Goal: Task Accomplishment & Management: Manage account settings

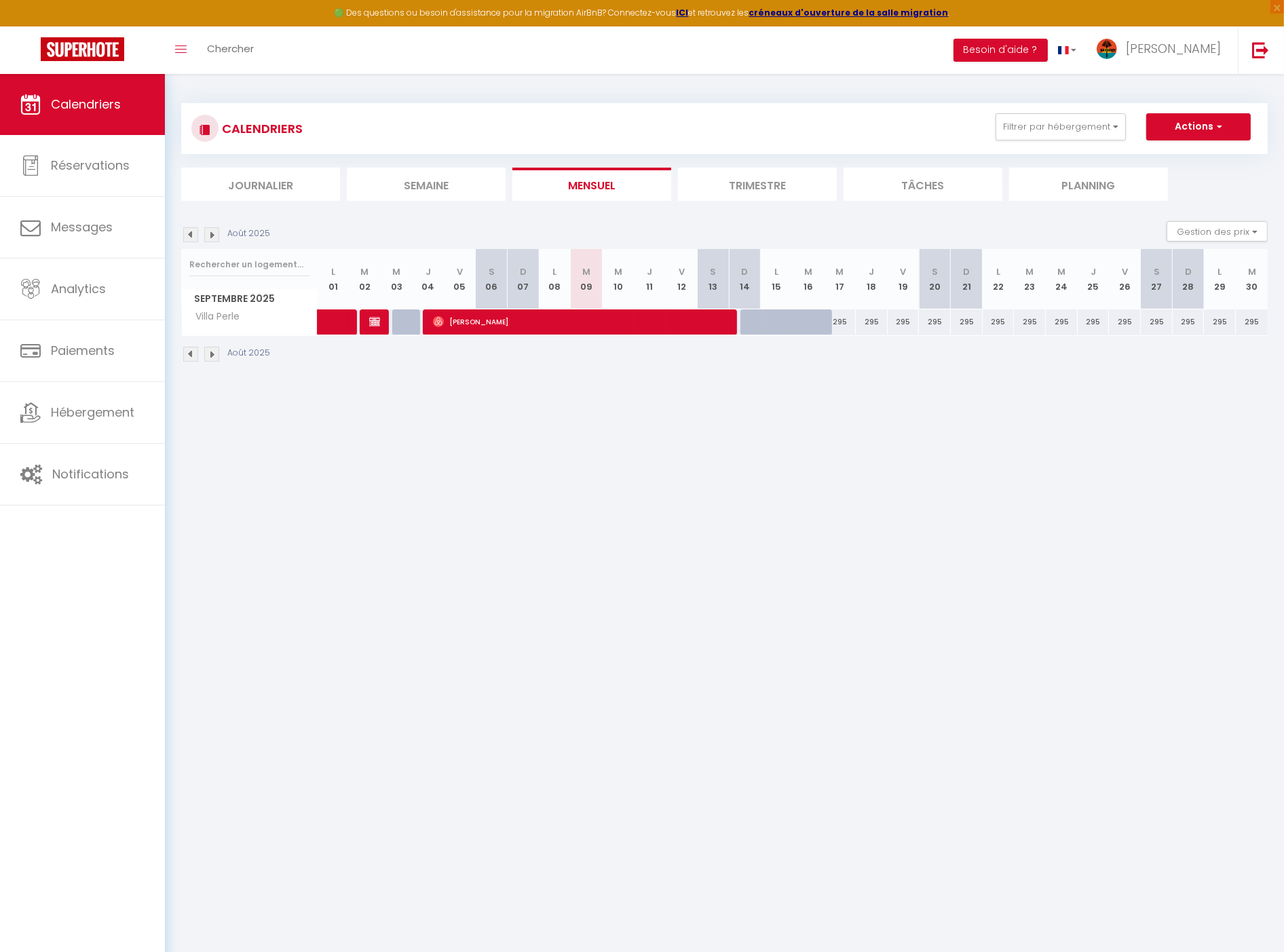
click at [452, 180] on li "Semaine" at bounding box center [426, 184] width 159 height 33
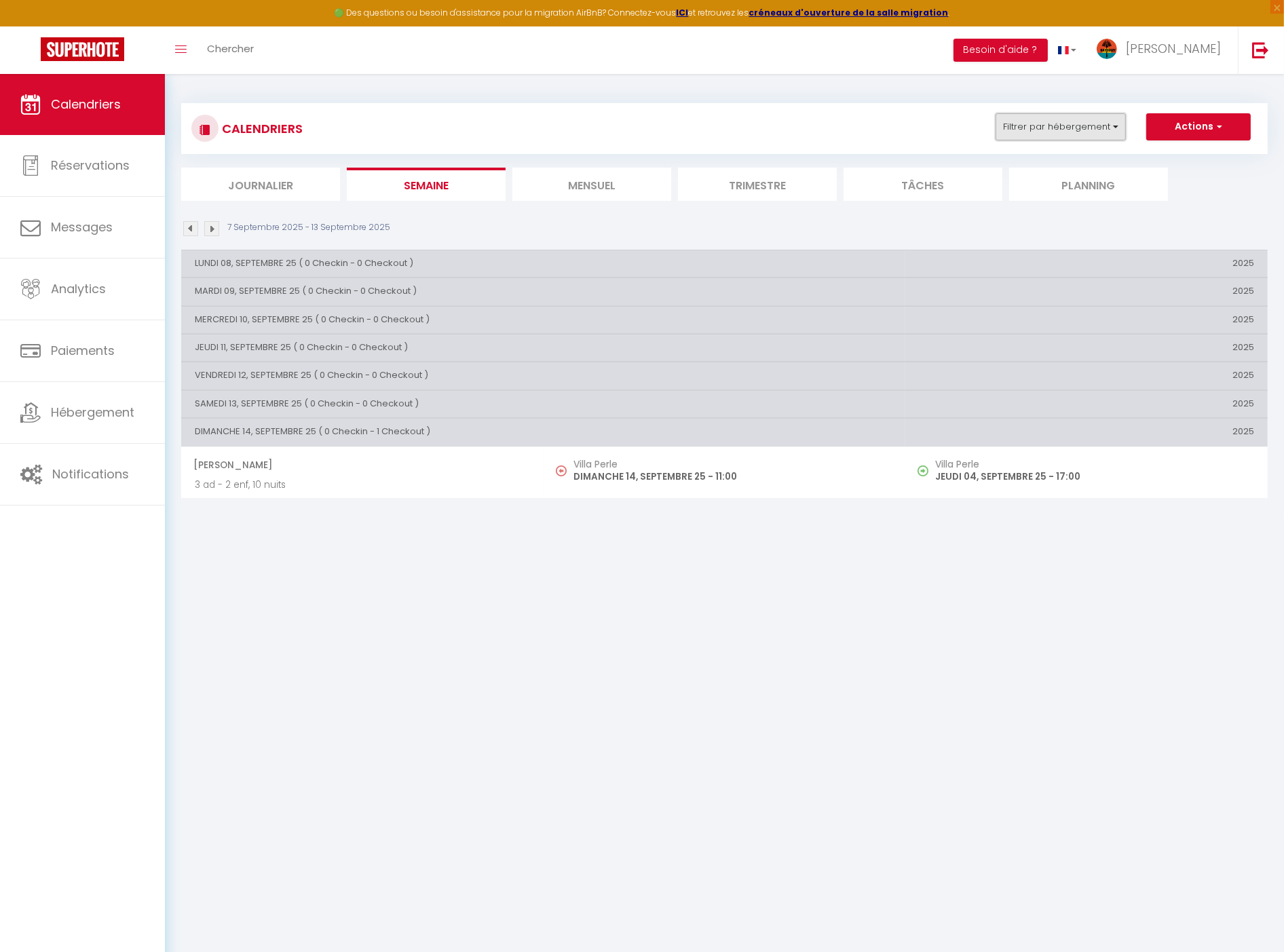
click at [1090, 125] on button "Filtrer par hébergement" at bounding box center [1060, 126] width 130 height 27
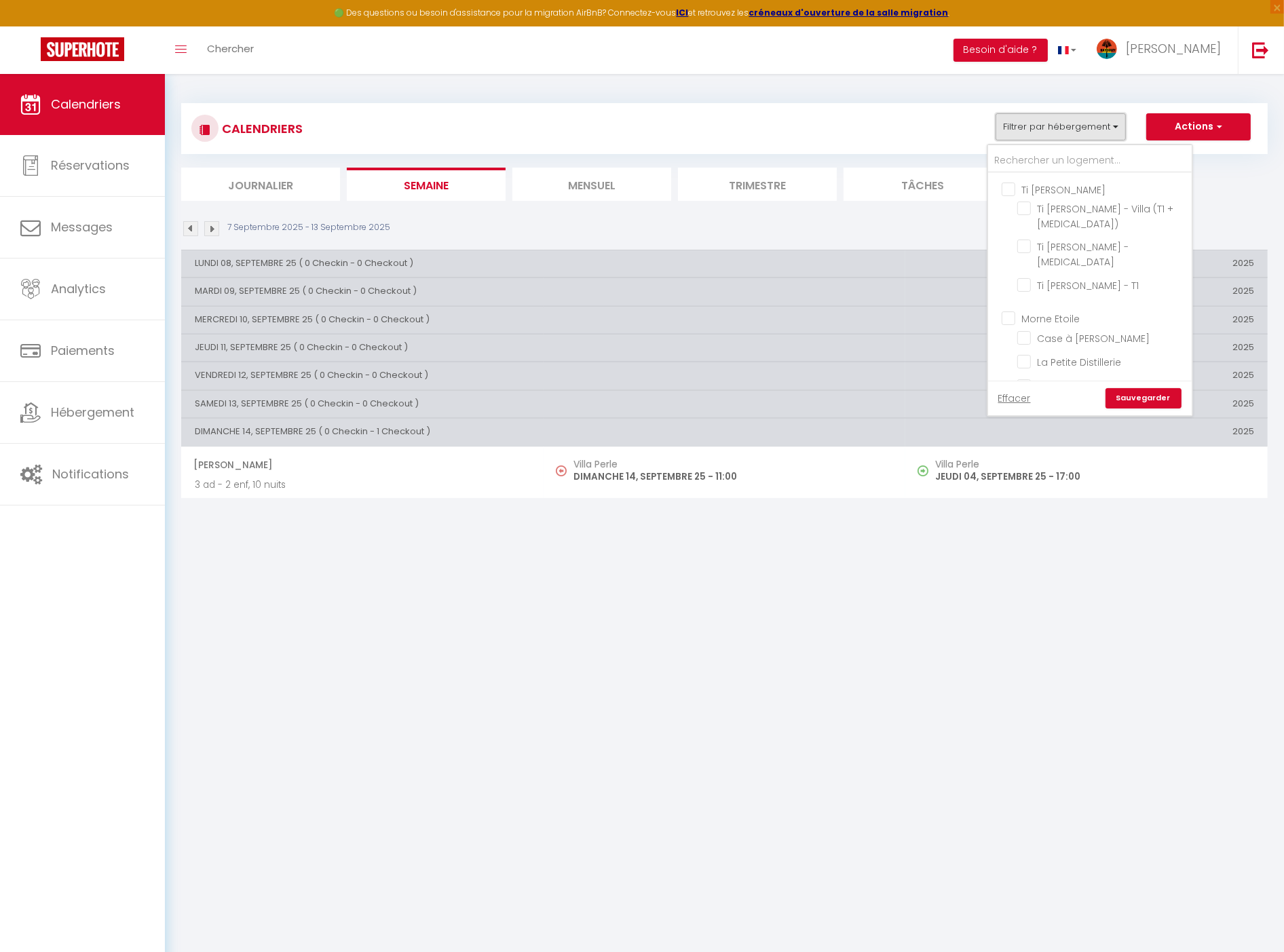
scroll to position [376, 0]
click at [1064, 388] on input "Villa Perle" at bounding box center [1101, 395] width 170 height 14
checkbox input "false"
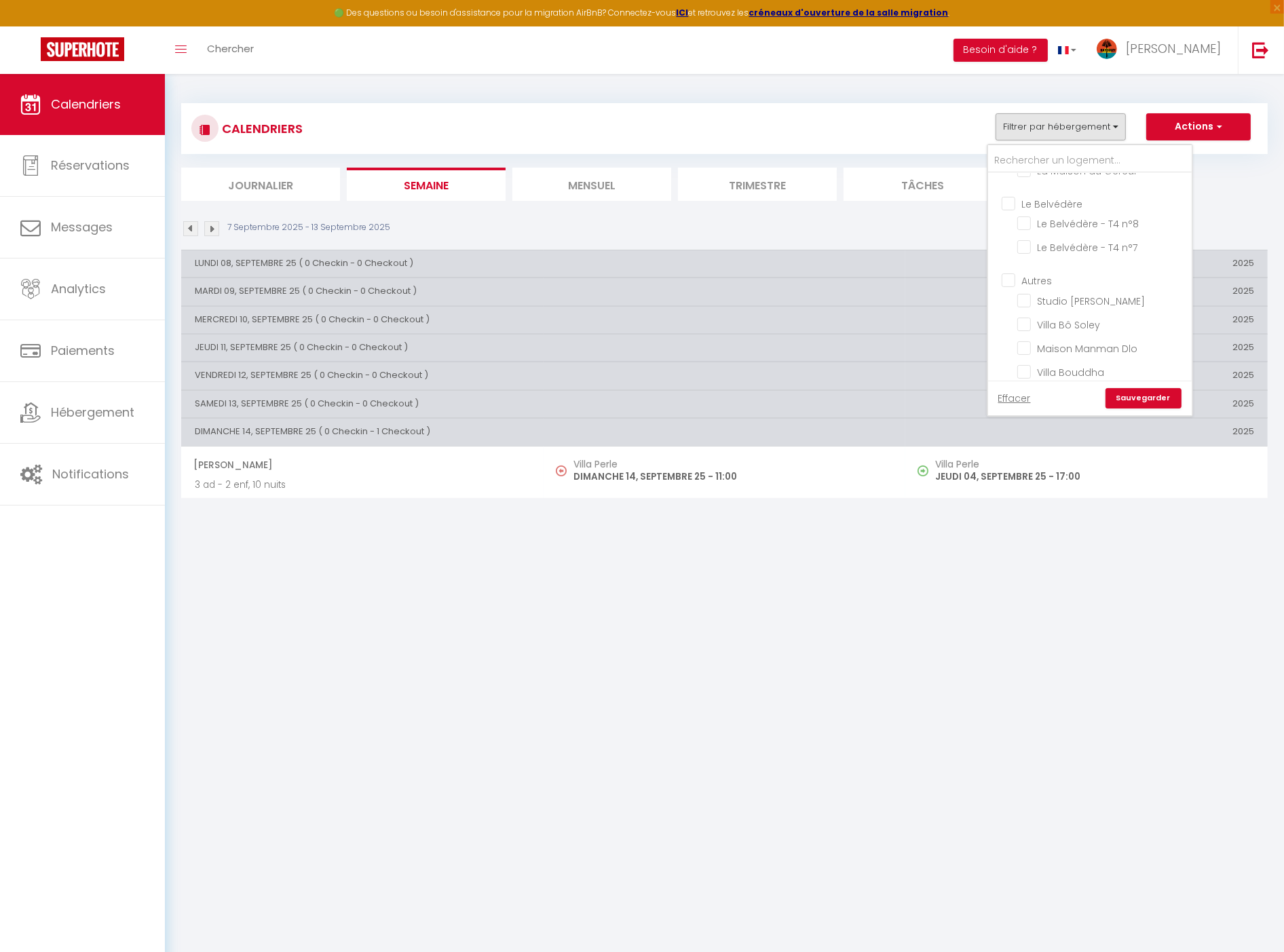
checkbox input "false"
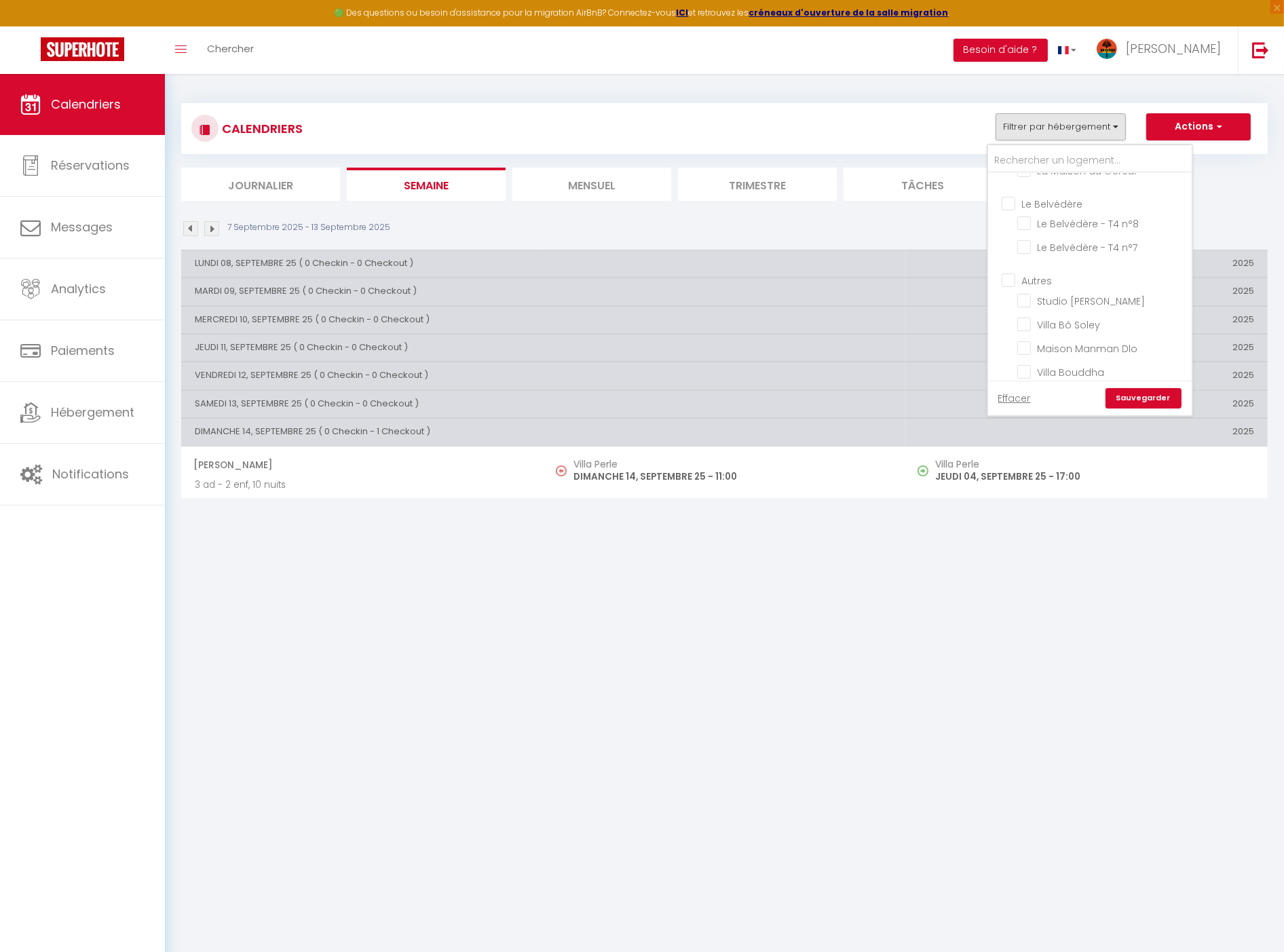
checkbox input "false"
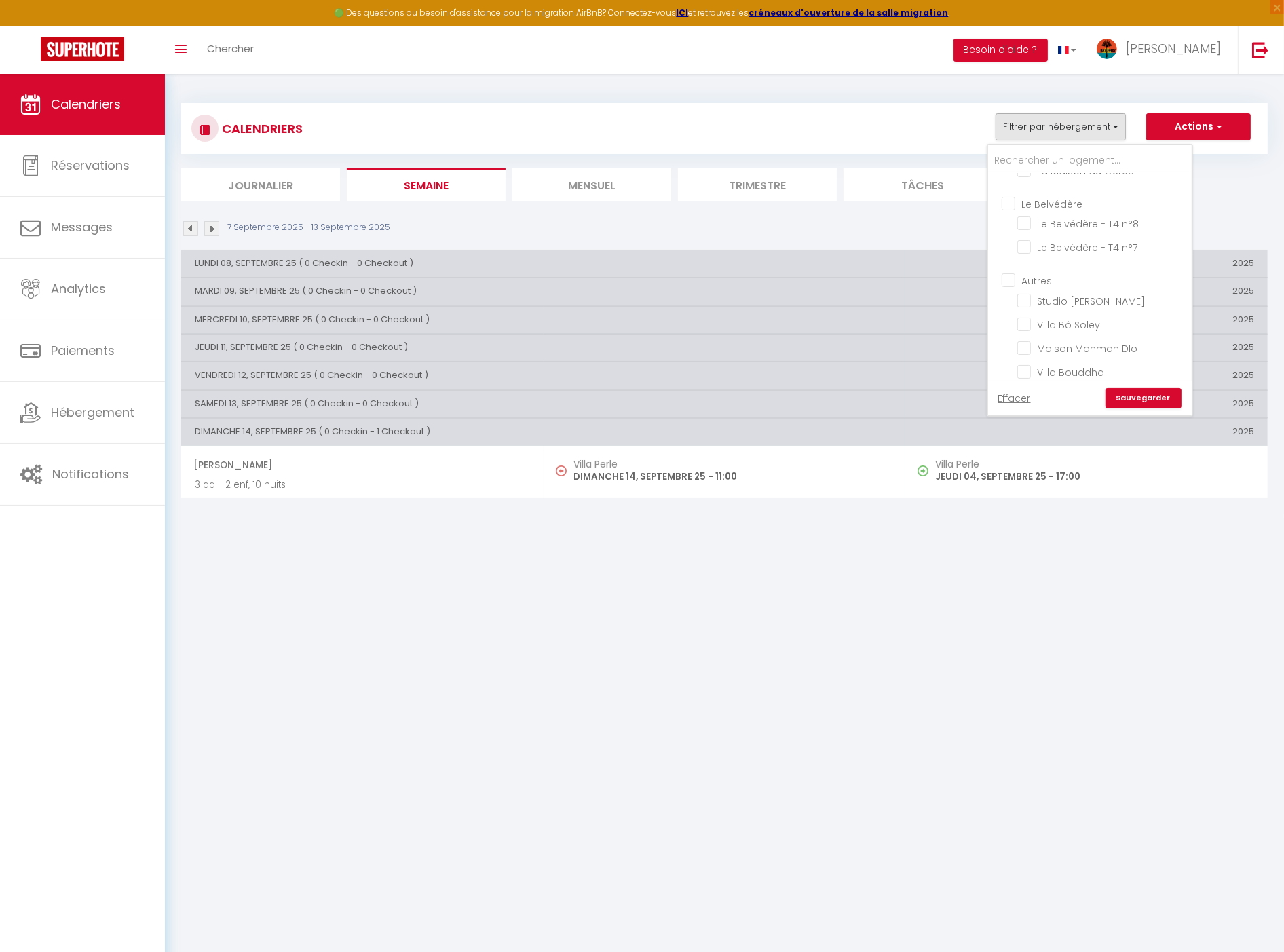
checkbox input "false"
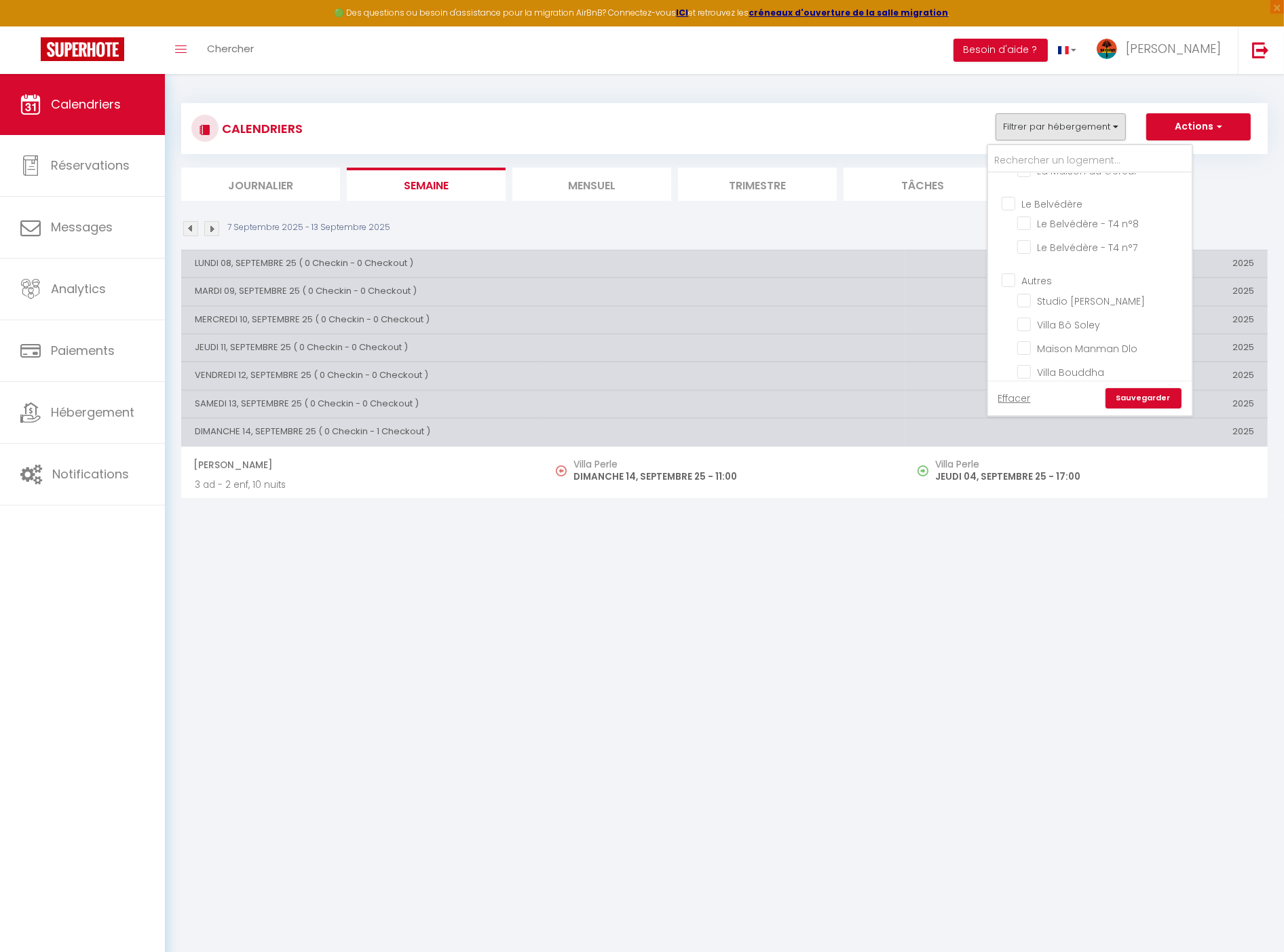
checkbox input "false"
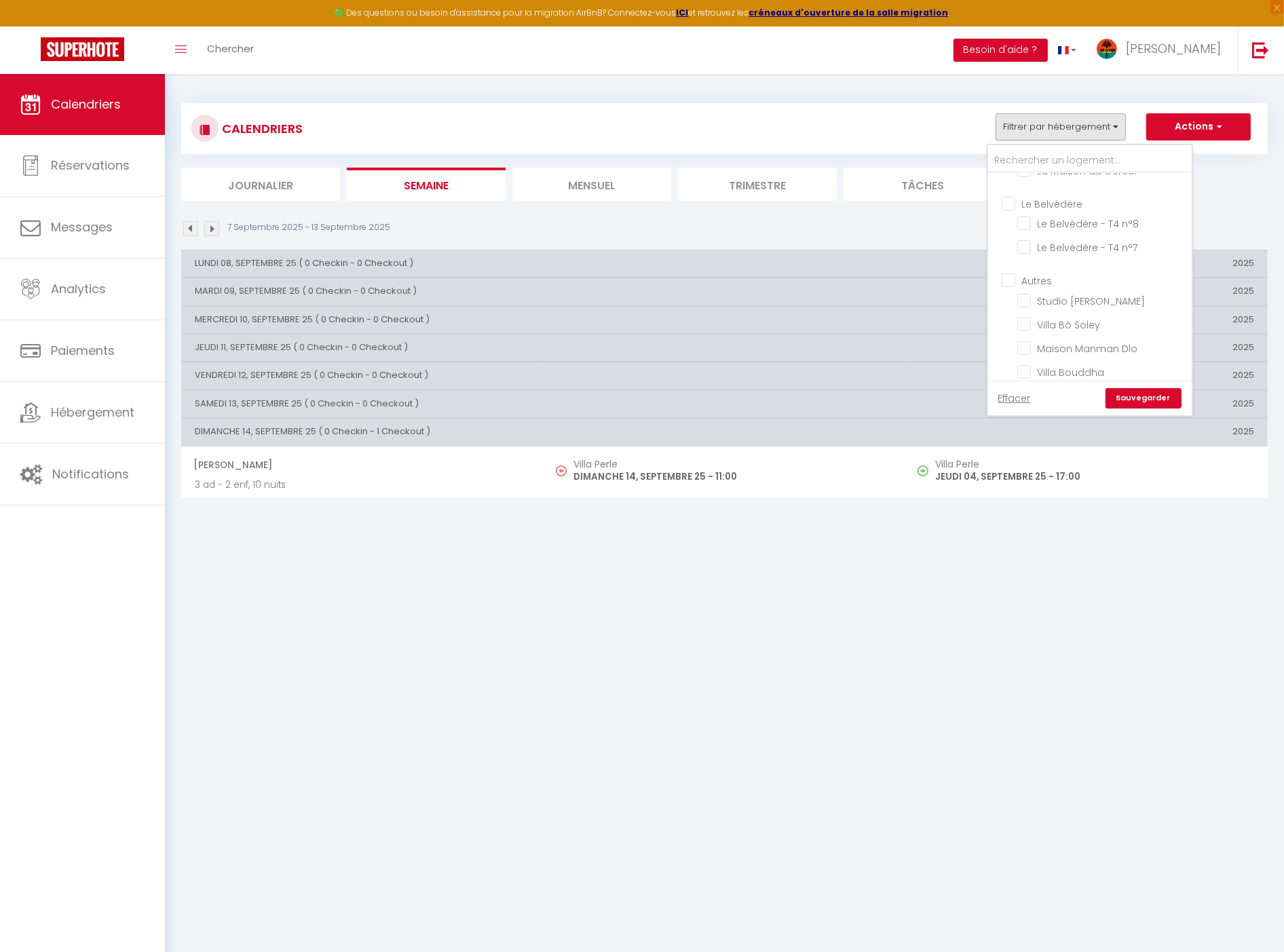
checkbox input "false"
click at [1155, 397] on link "Sauvegarder" at bounding box center [1143, 398] width 76 height 20
